Goal: Transaction & Acquisition: Purchase product/service

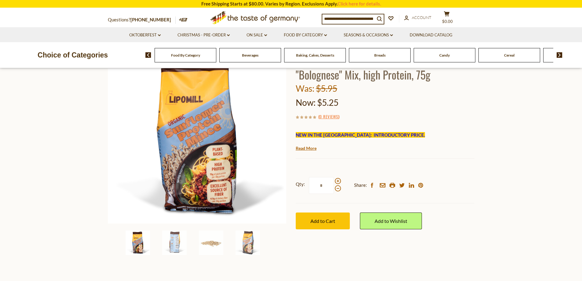
scroll to position [61, 0]
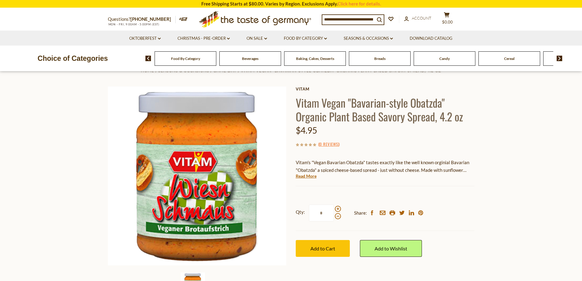
scroll to position [31, 0]
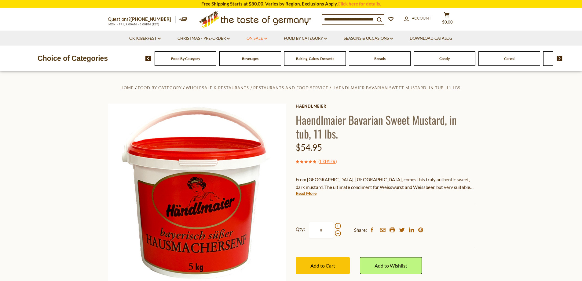
click at [257, 36] on link "On Sale dropdown_arrow" at bounding box center [256, 38] width 20 height 7
click at [364, 20] on input at bounding box center [348, 19] width 53 height 9
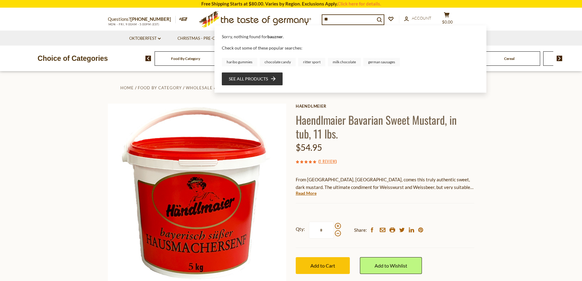
type input "*"
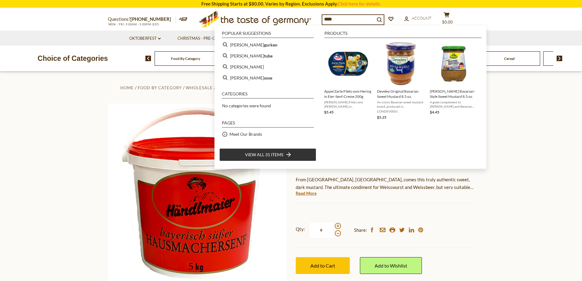
type input "****"
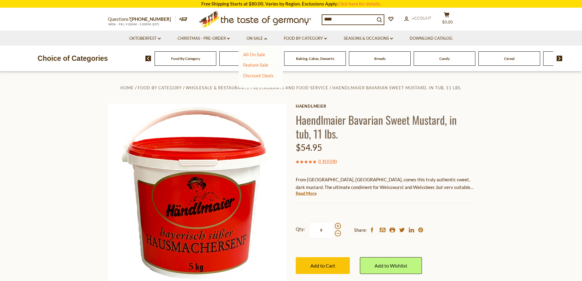
click at [19, 146] on section "Home Food By Category Wholesale & Restaurants Restaurants and Food Service Haen…" at bounding box center [291, 206] width 582 height 271
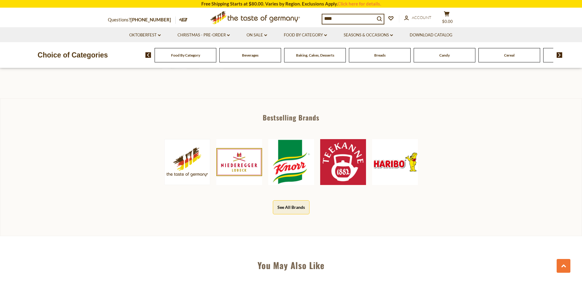
scroll to position [153, 0]
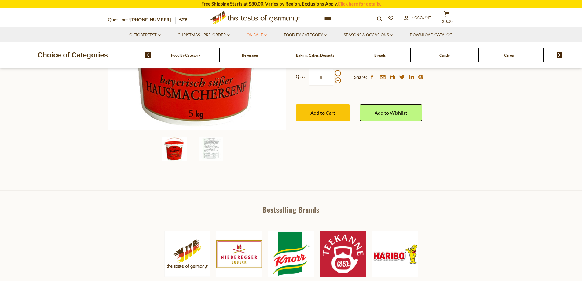
click at [250, 33] on link "On Sale dropdown_arrow" at bounding box center [256, 35] width 20 height 7
click at [249, 70] on link "Discount Deals" at bounding box center [258, 72] width 31 height 9
click at [253, 81] on link "All Discount Deals" at bounding box center [264, 80] width 37 height 5
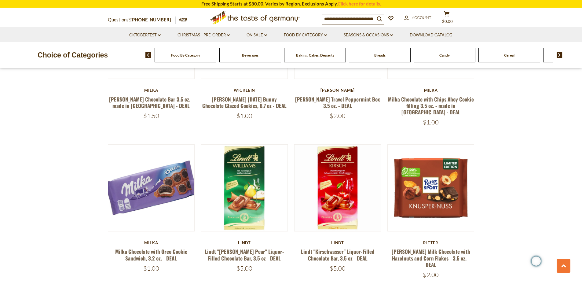
scroll to position [1099, 0]
